Goal: Information Seeking & Learning: Learn about a topic

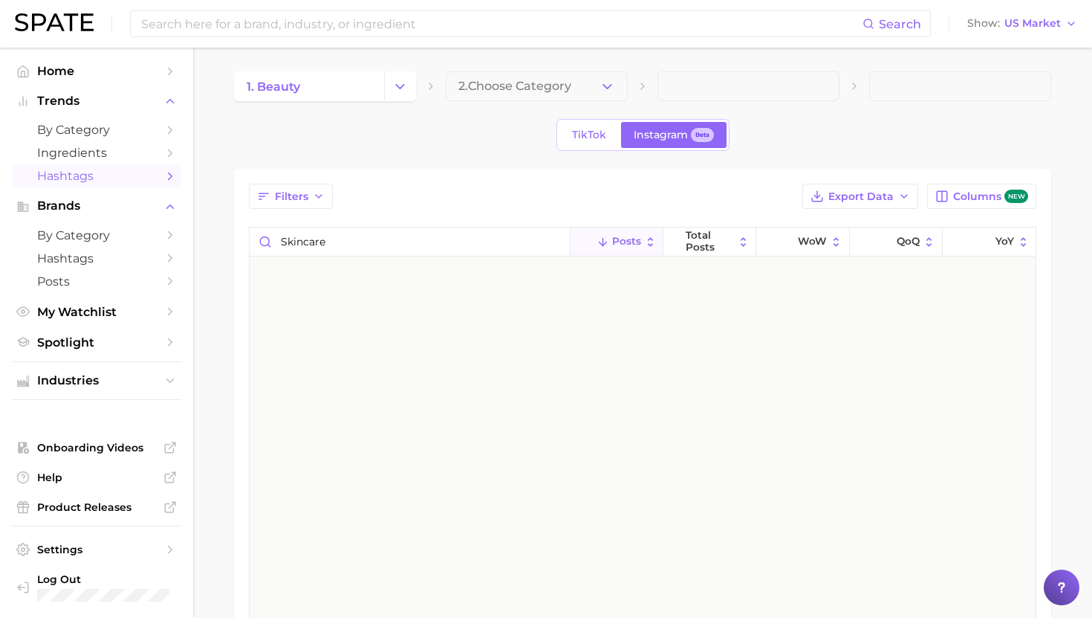
scroll to position [2122, 0]
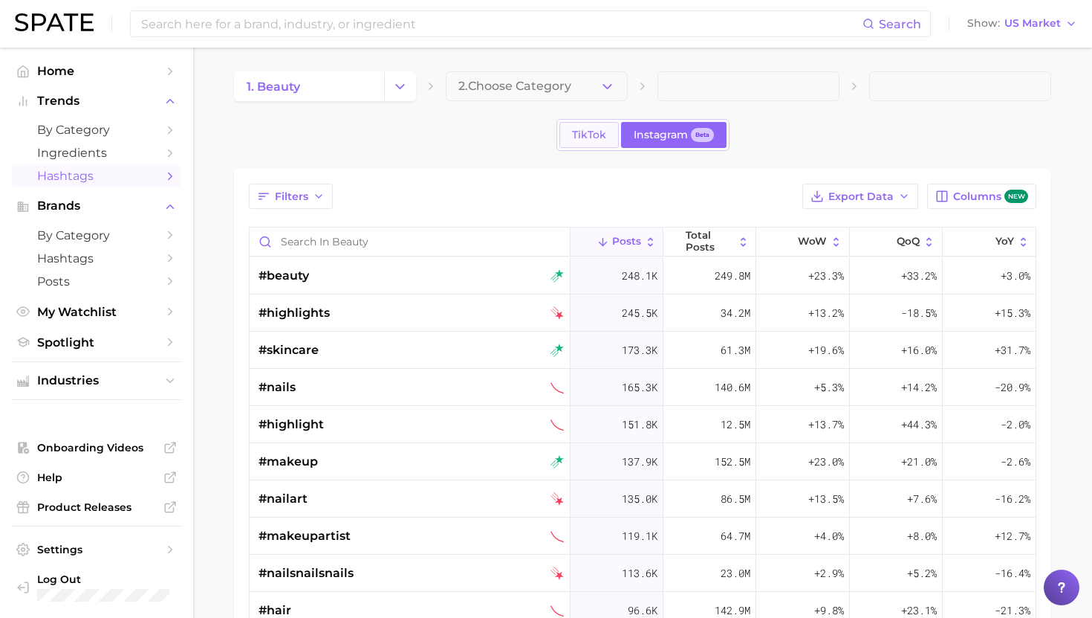
click at [600, 123] on link "TikTok" at bounding box center [589, 135] width 59 height 26
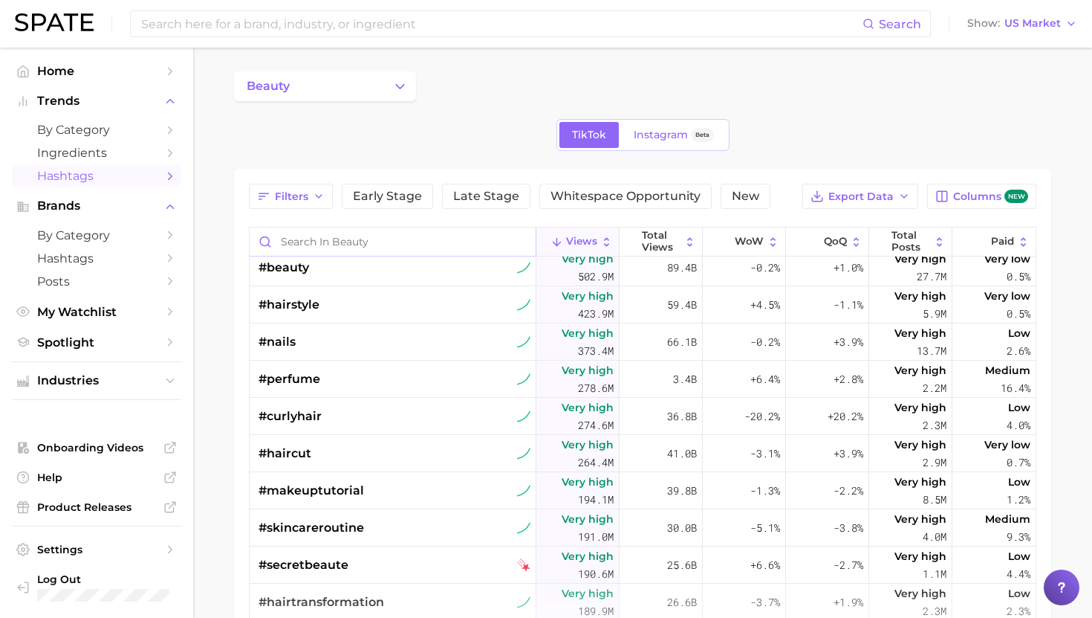
click at [334, 239] on input "Search in beauty" at bounding box center [393, 241] width 286 height 28
type input "w"
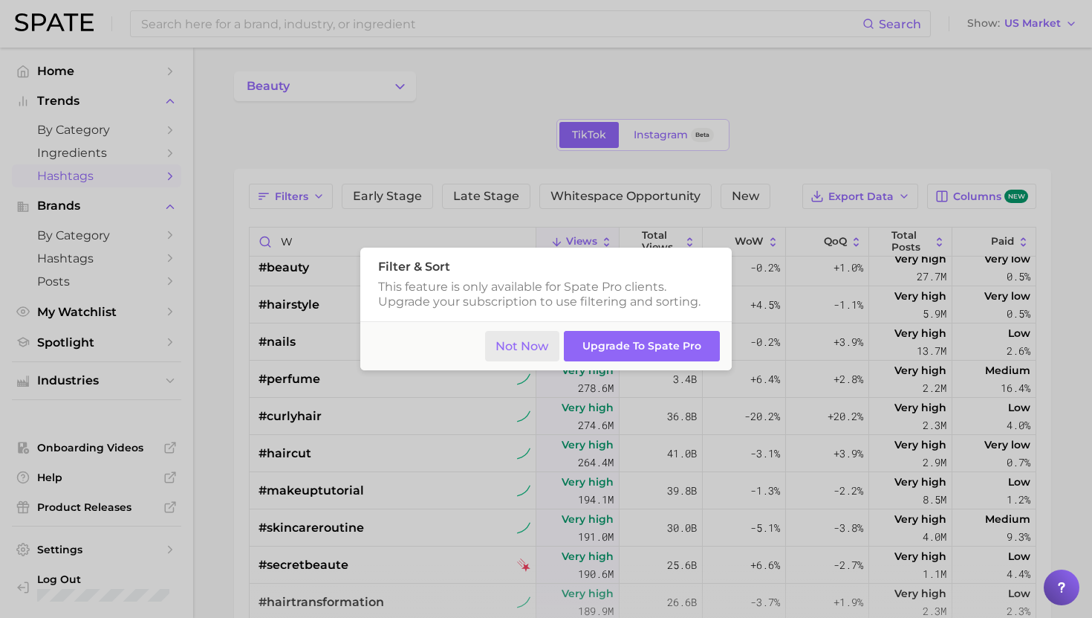
click at [522, 343] on button "Not Now" at bounding box center [522, 346] width 75 height 30
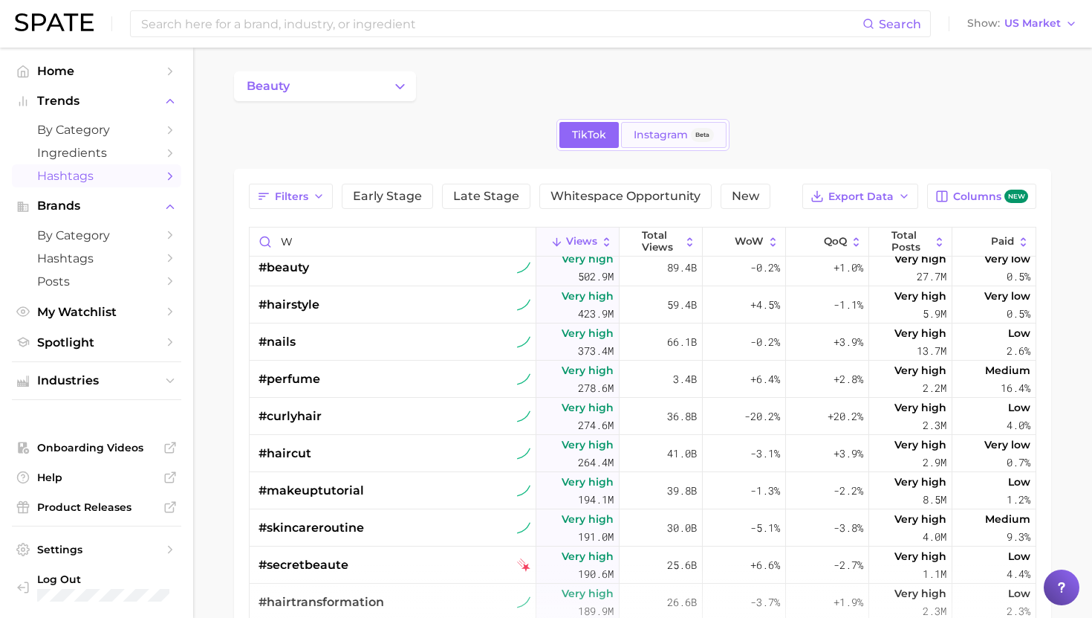
click at [653, 128] on link "Instagram Beta" at bounding box center [674, 135] width 106 height 26
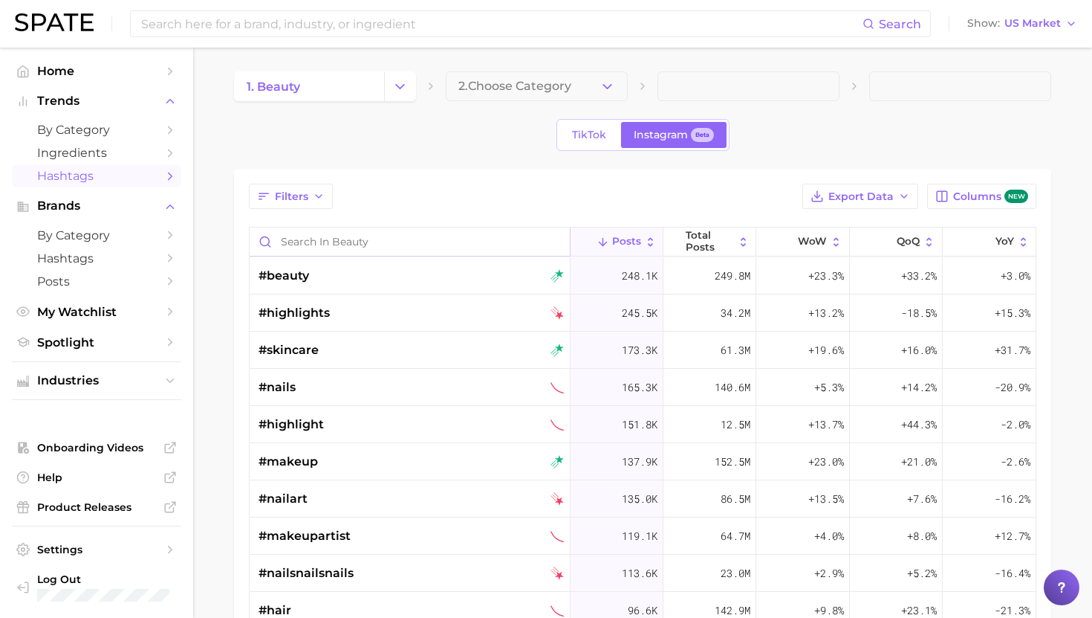
click at [382, 239] on input "Search in beauty" at bounding box center [410, 241] width 320 height 28
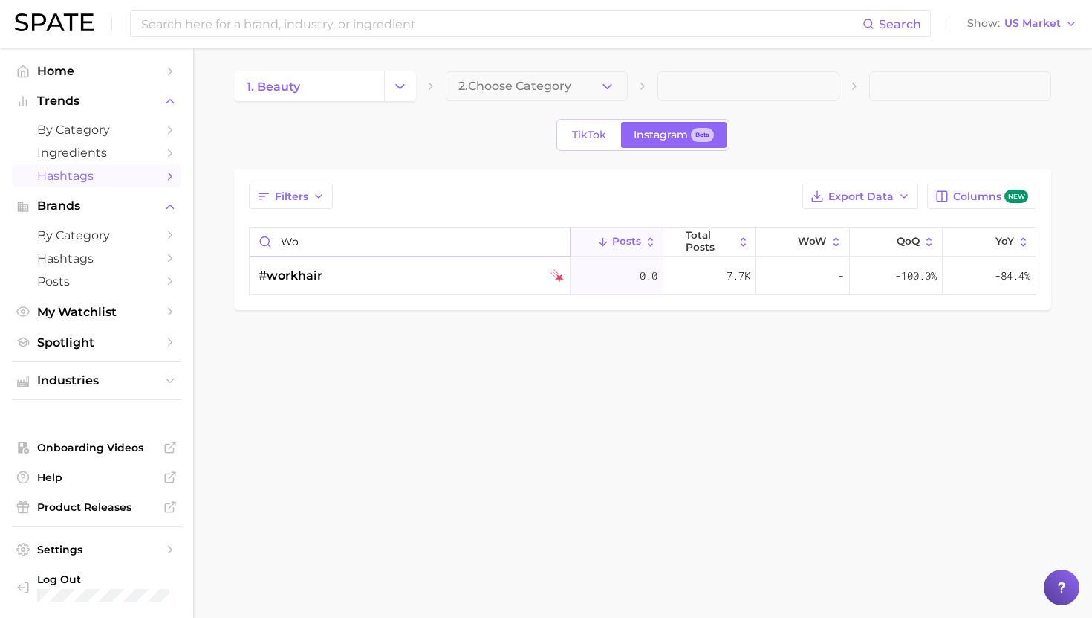
type input "w"
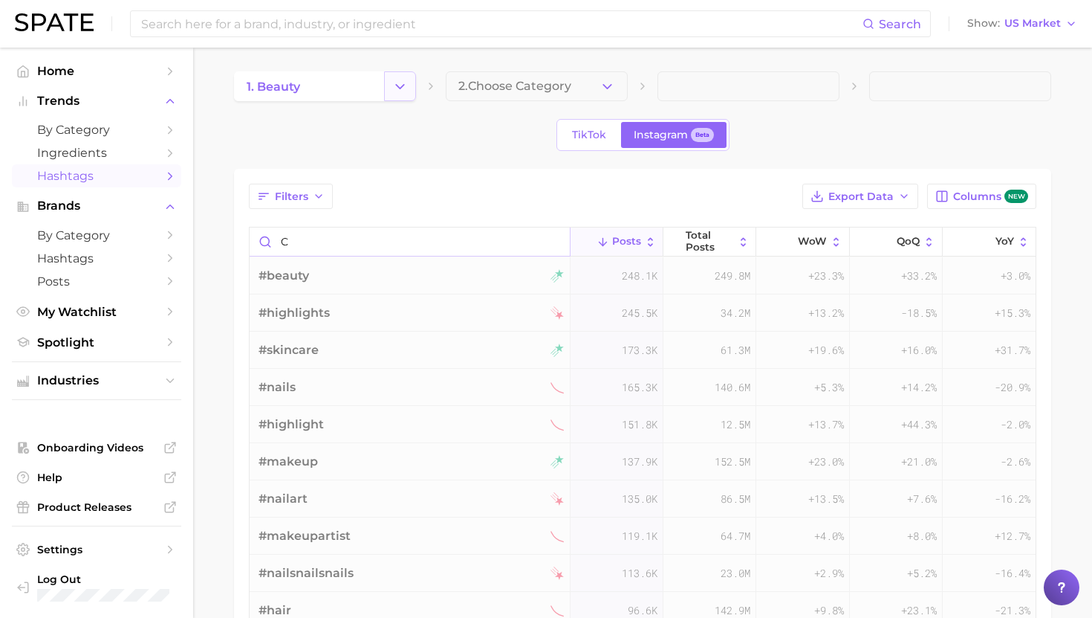
type input "c"
click at [404, 86] on icon "Change Category" at bounding box center [400, 87] width 16 height 16
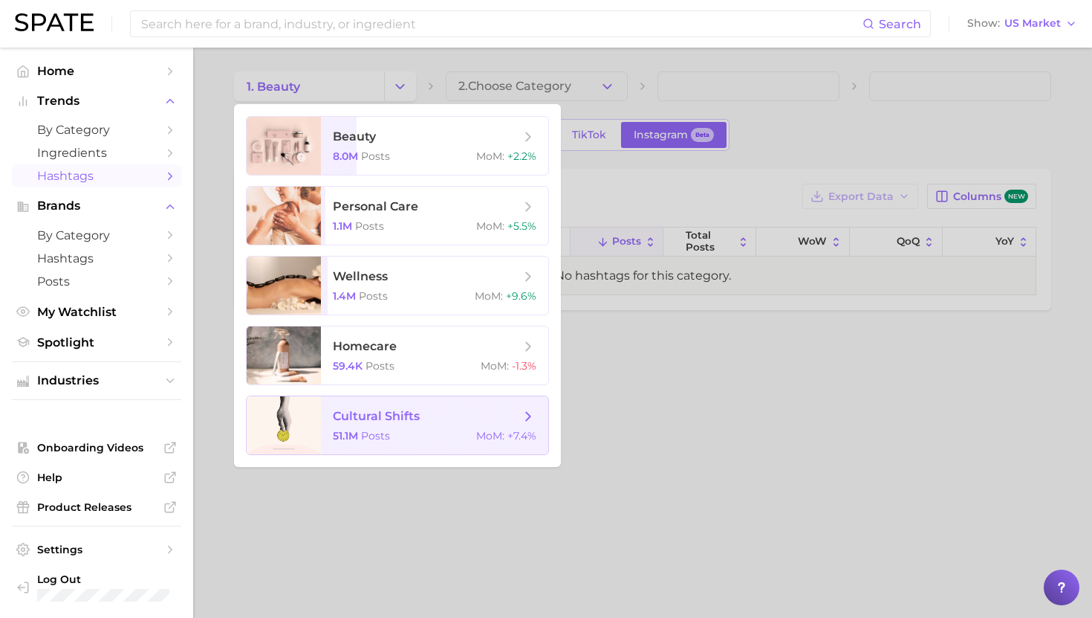
click at [436, 448] on span "cultural shifts 51.1m Posts MoM : +7.4%" at bounding box center [434, 425] width 227 height 58
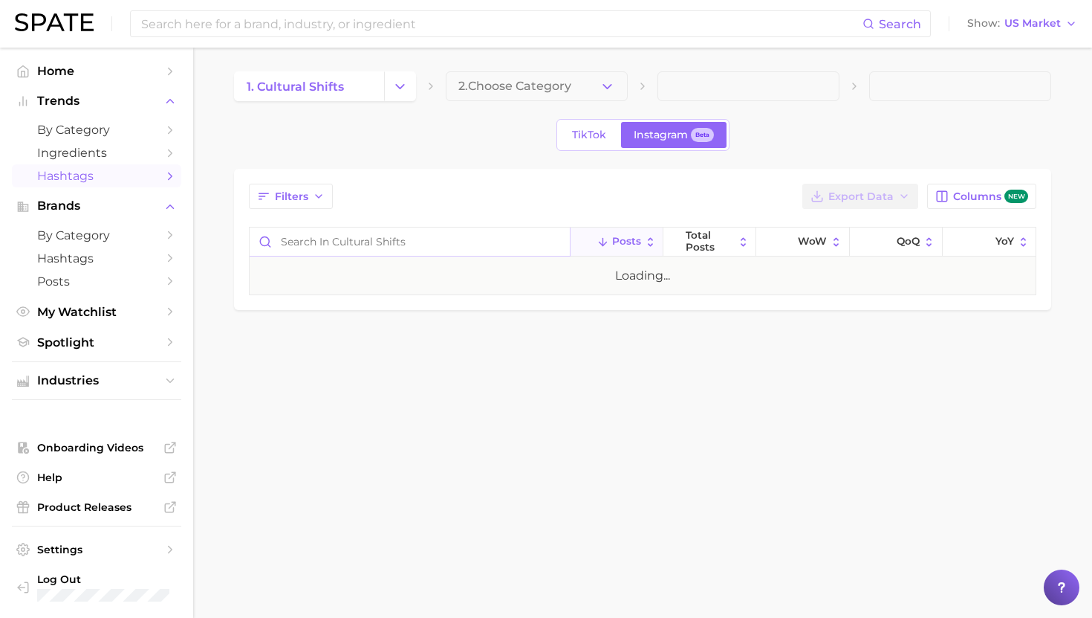
click at [358, 250] on input "Search in cultural shifts" at bounding box center [410, 241] width 320 height 28
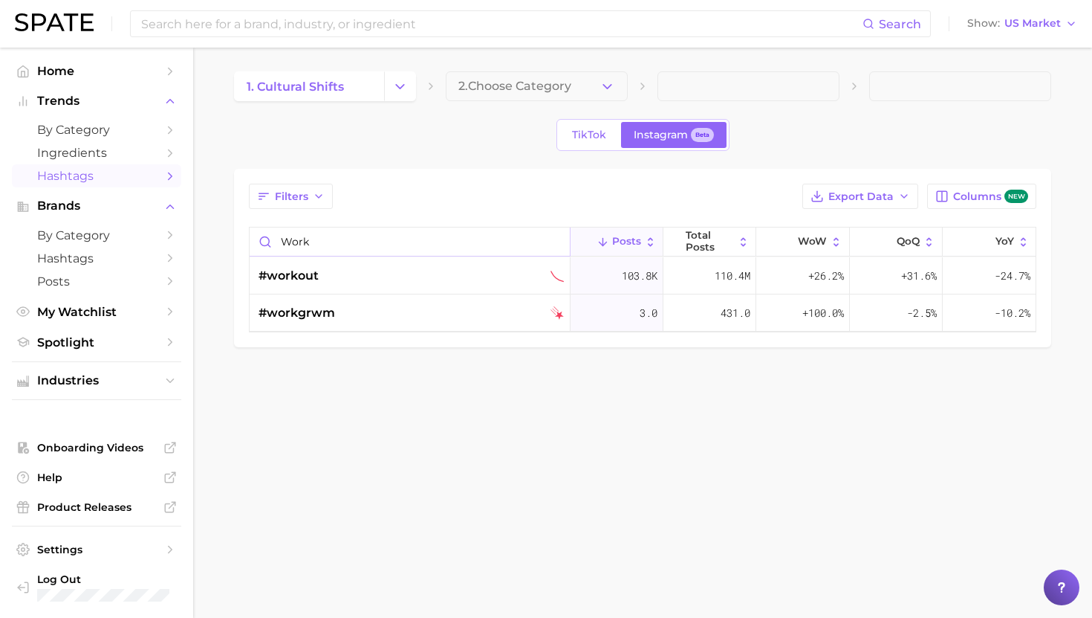
click at [349, 244] on input "work" at bounding box center [410, 241] width 320 height 28
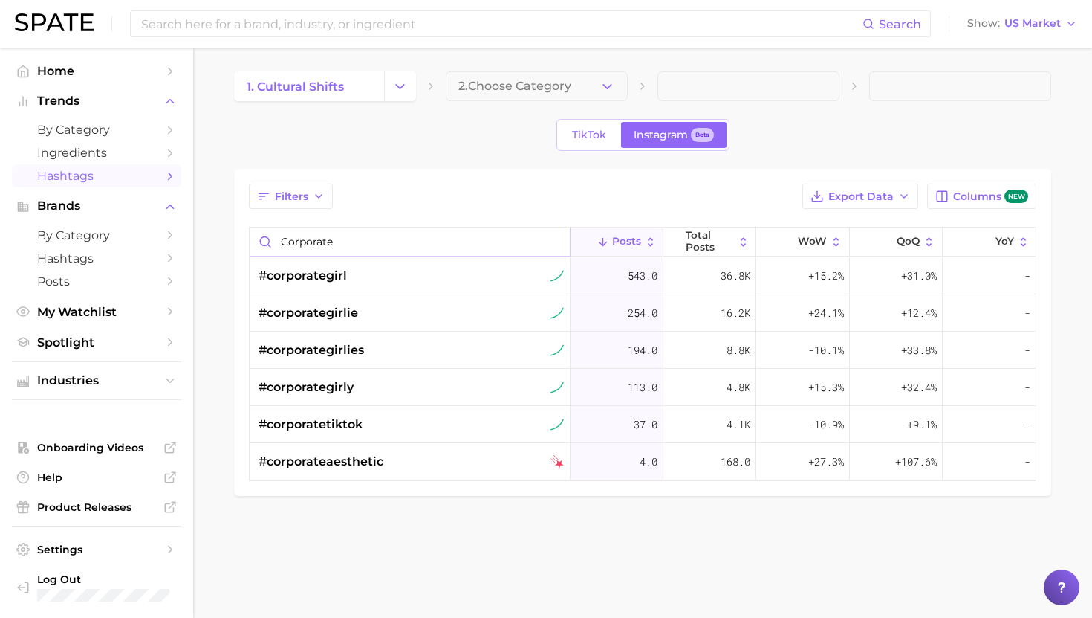
click at [351, 236] on input "corporate" at bounding box center [410, 241] width 320 height 28
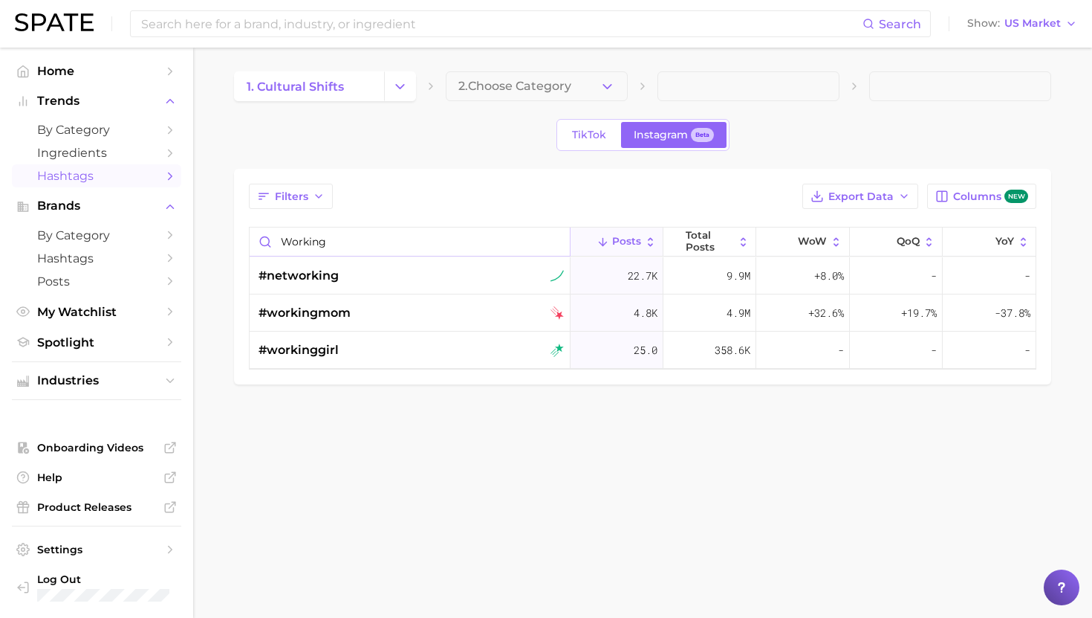
type input "working"
click at [319, 242] on input "working" at bounding box center [410, 241] width 320 height 28
